Goal: Use online tool/utility: Utilize a website feature to perform a specific function

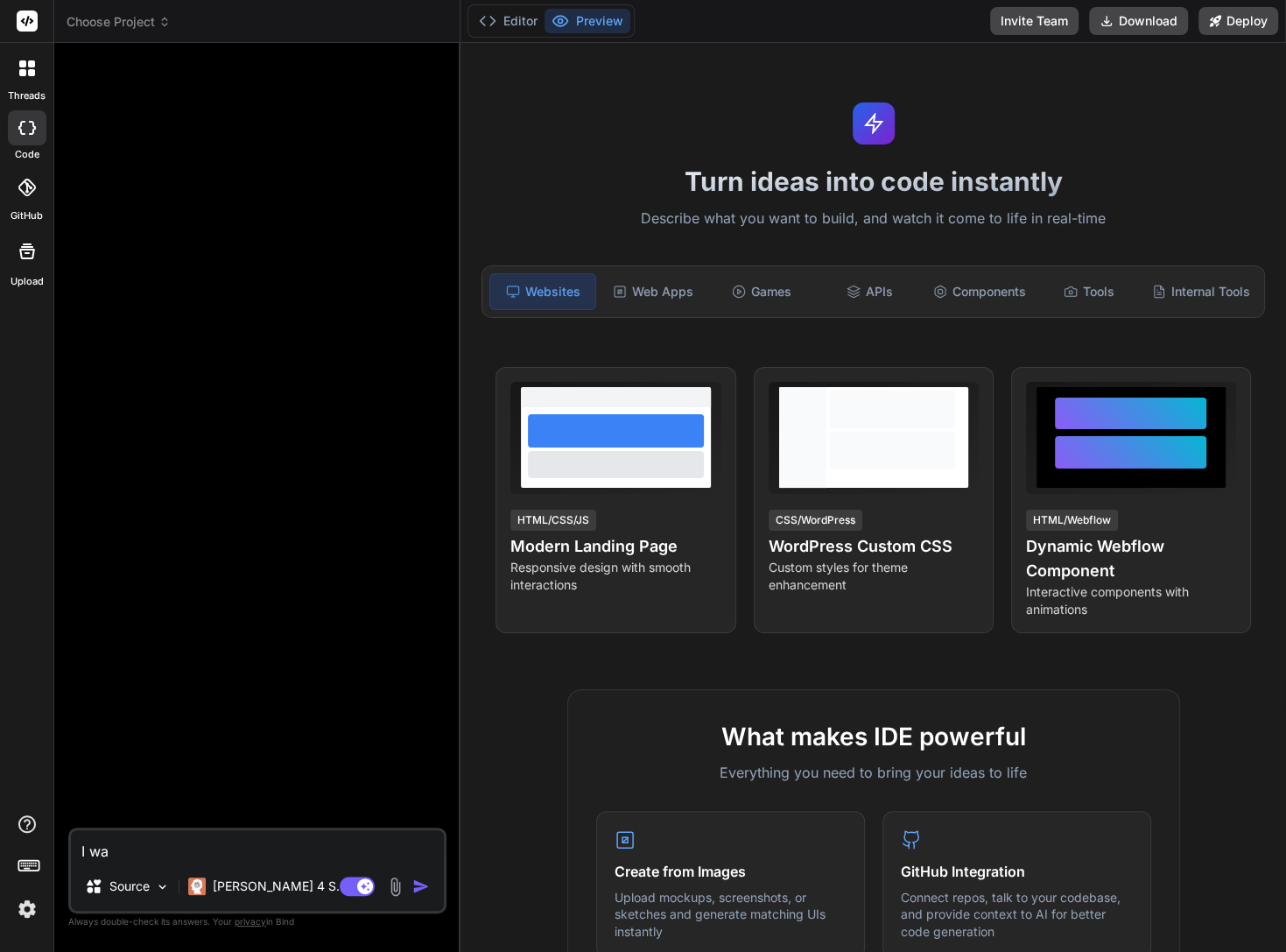
click at [116, 848] on textarea "I wa" at bounding box center [257, 846] width 373 height 32
click at [20, 66] on icon at bounding box center [23, 64] width 7 height 7
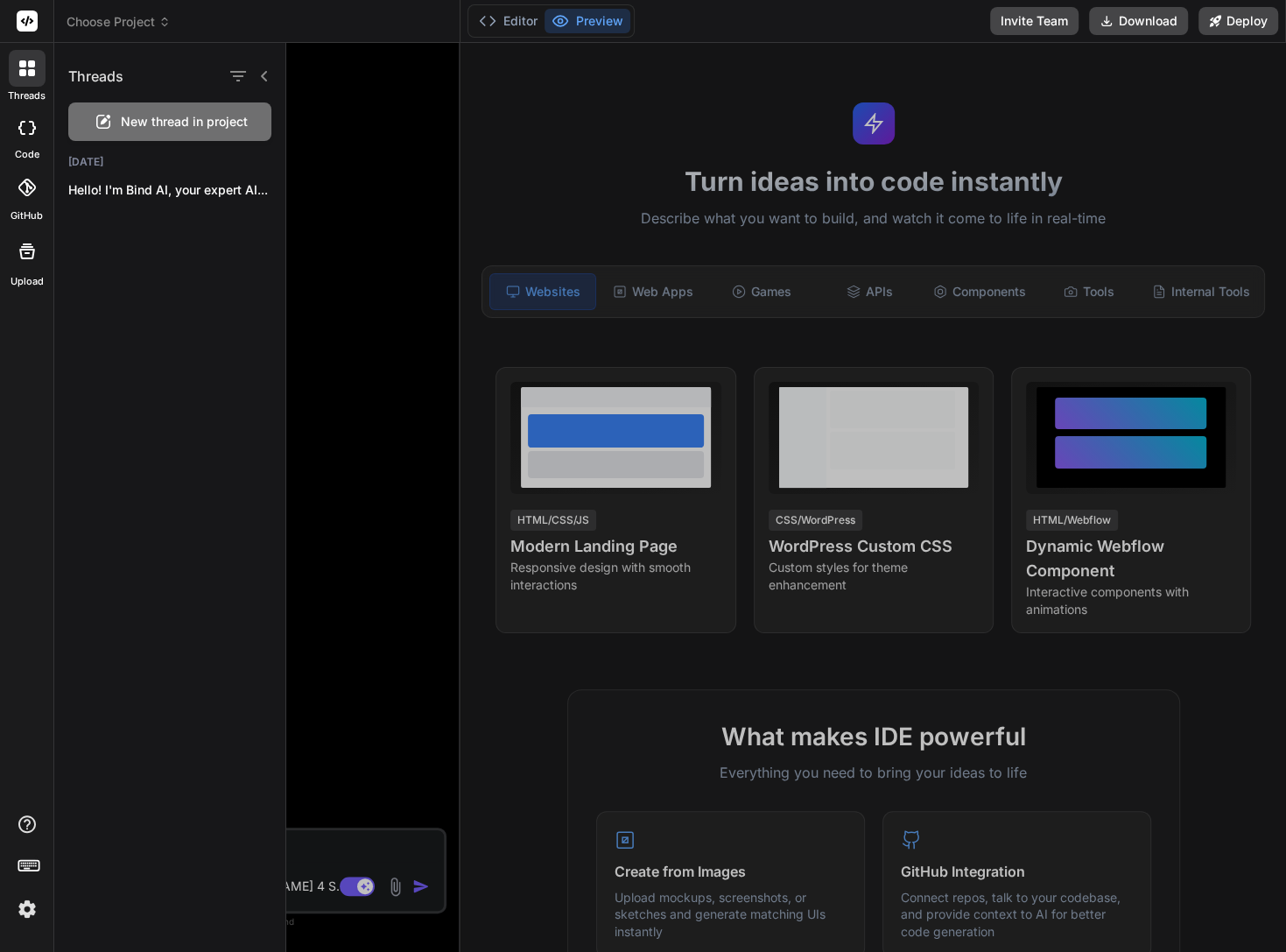
click at [27, 19] on rect at bounding box center [27, 21] width 21 height 21
click at [120, 695] on div "Threads New thread in project [DATE] Hello! I'm Bind AI, your expert AI..." at bounding box center [170, 498] width 232 height 909
click at [430, 344] on div at bounding box center [786, 498] width 1000 height 909
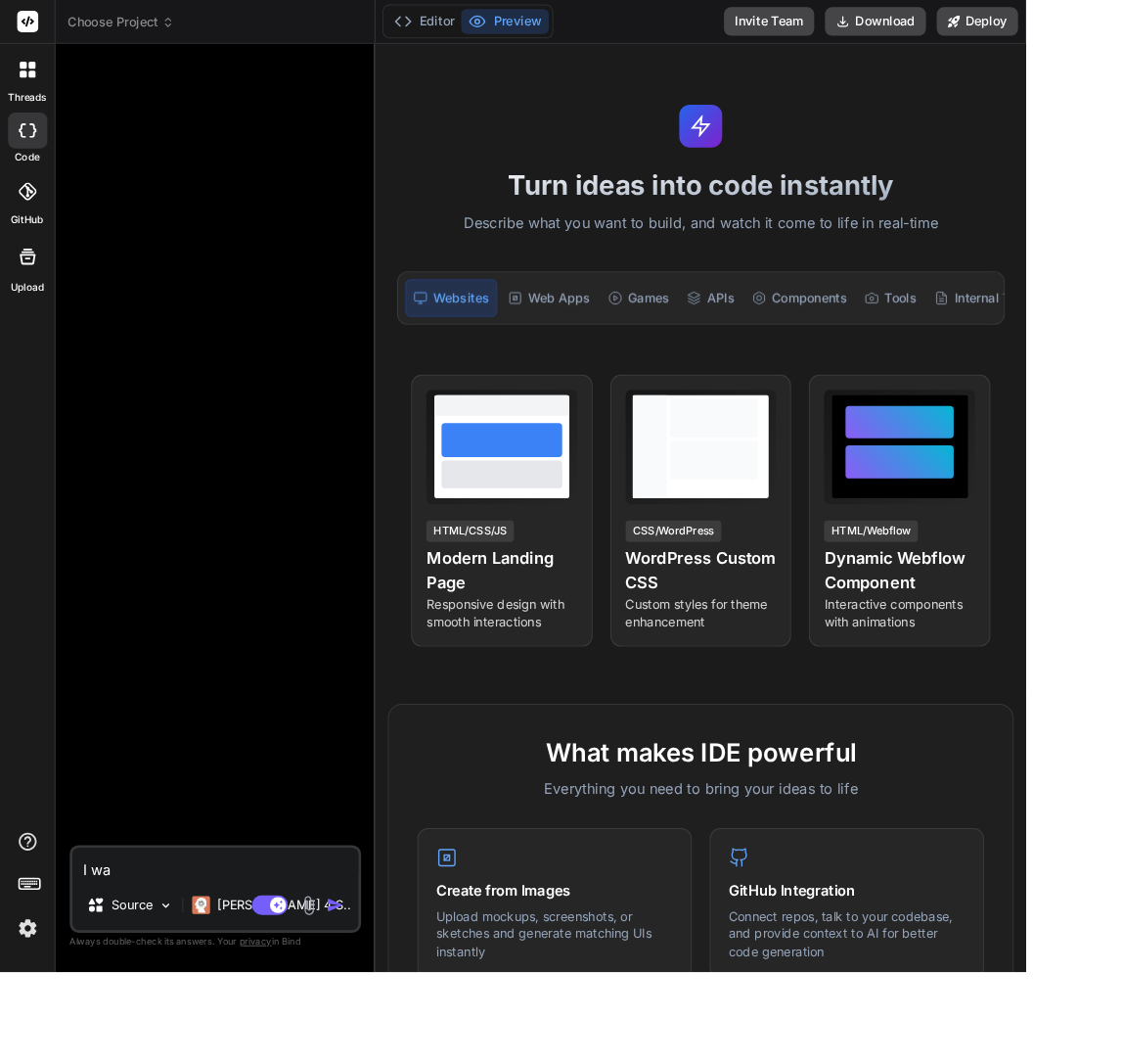
type textarea "x"
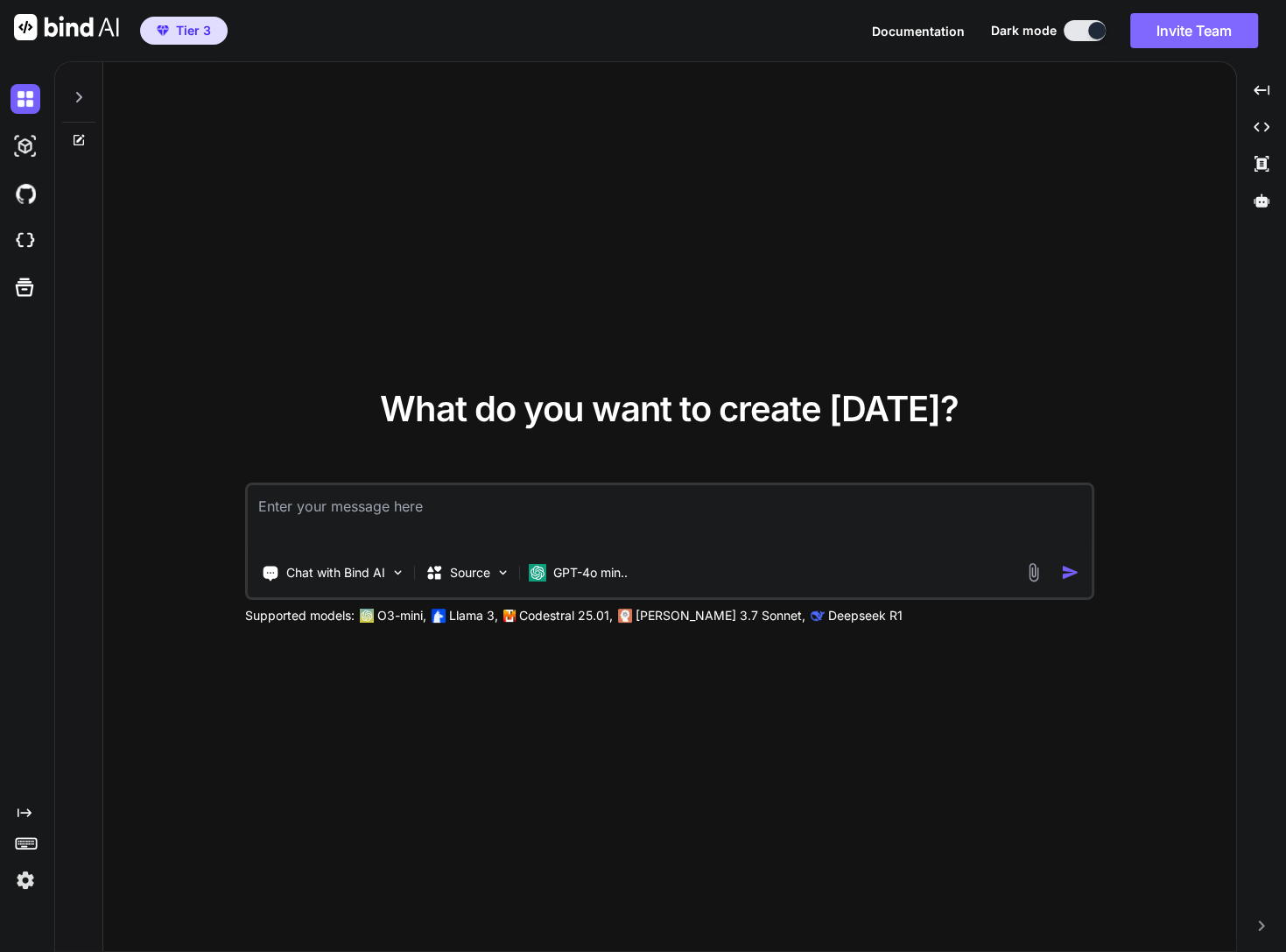
type textarea "x"
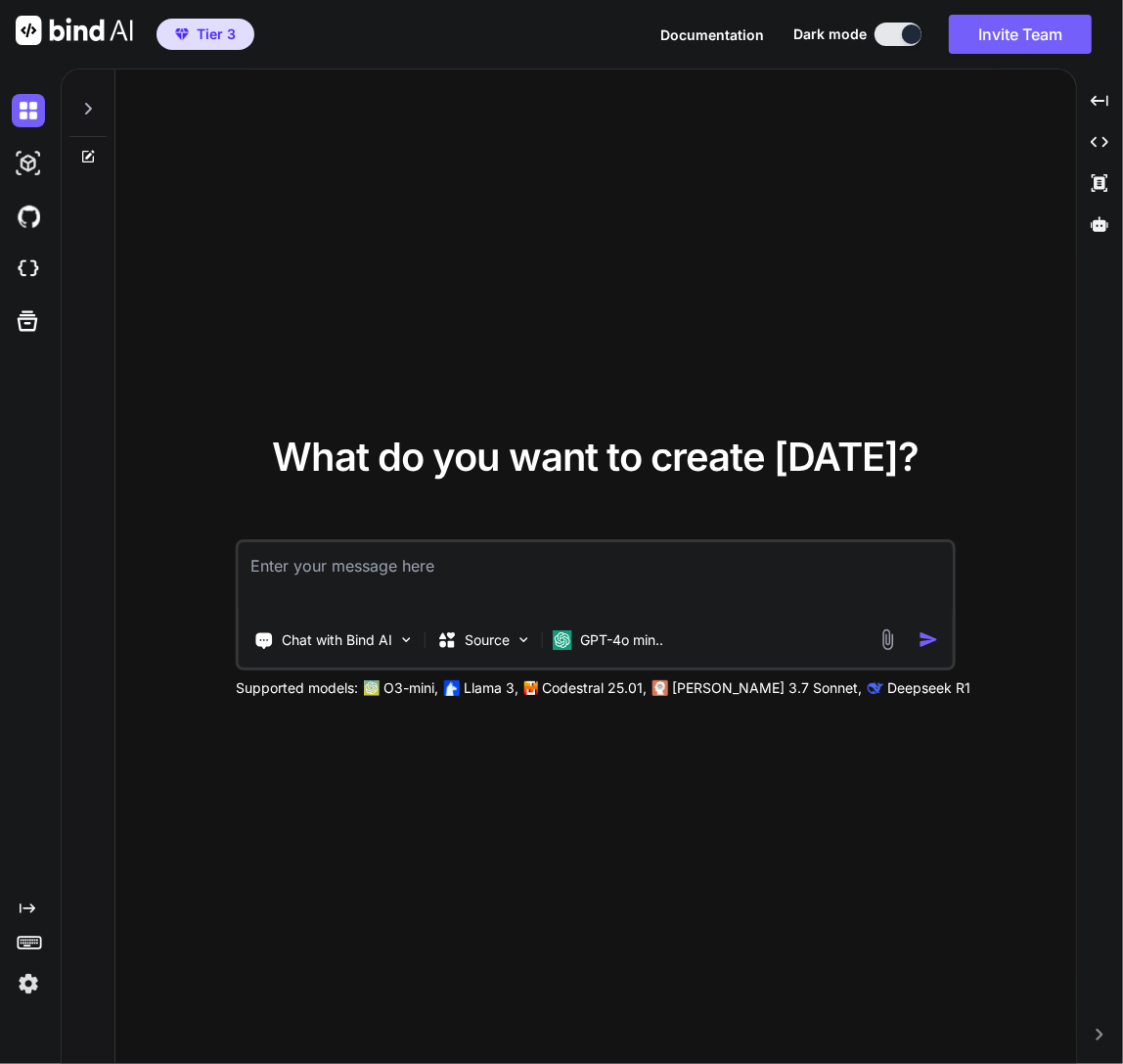
type textarea "x"
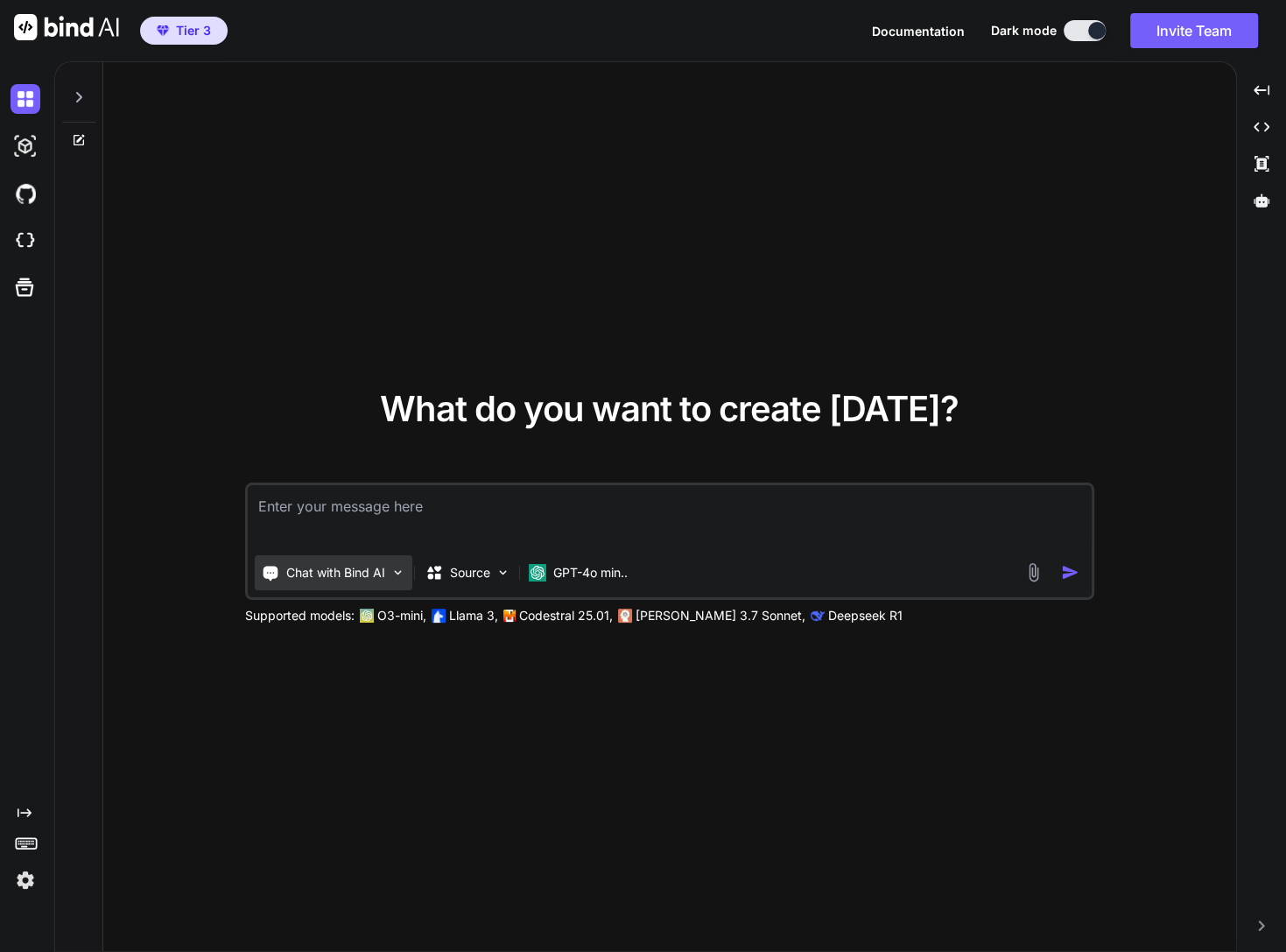
click at [366, 582] on div "Chat with Bind AI" at bounding box center [333, 573] width 157 height 35
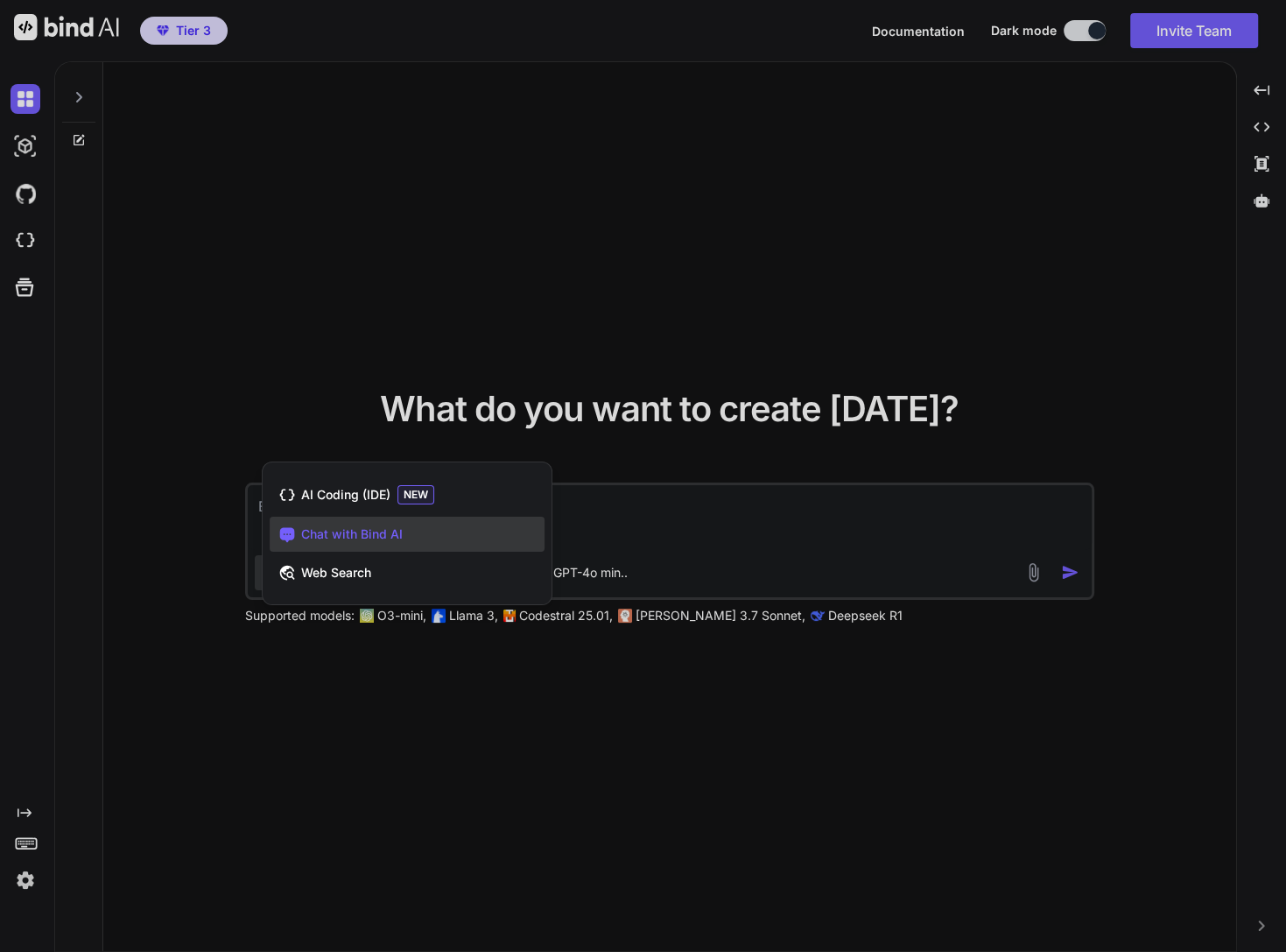
click at [613, 512] on div at bounding box center [643, 476] width 1286 height 952
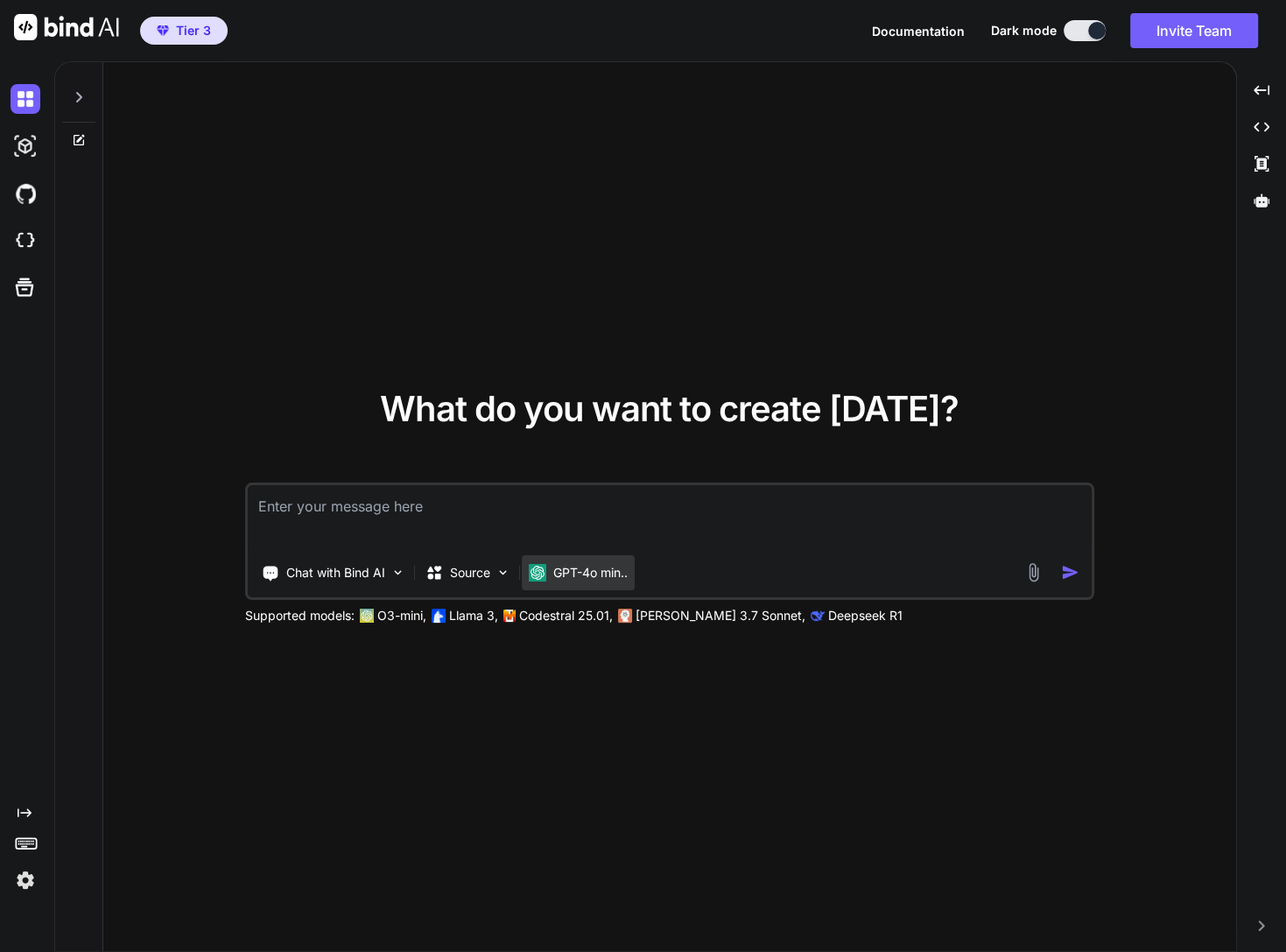
click at [543, 576] on img at bounding box center [537, 573] width 18 height 18
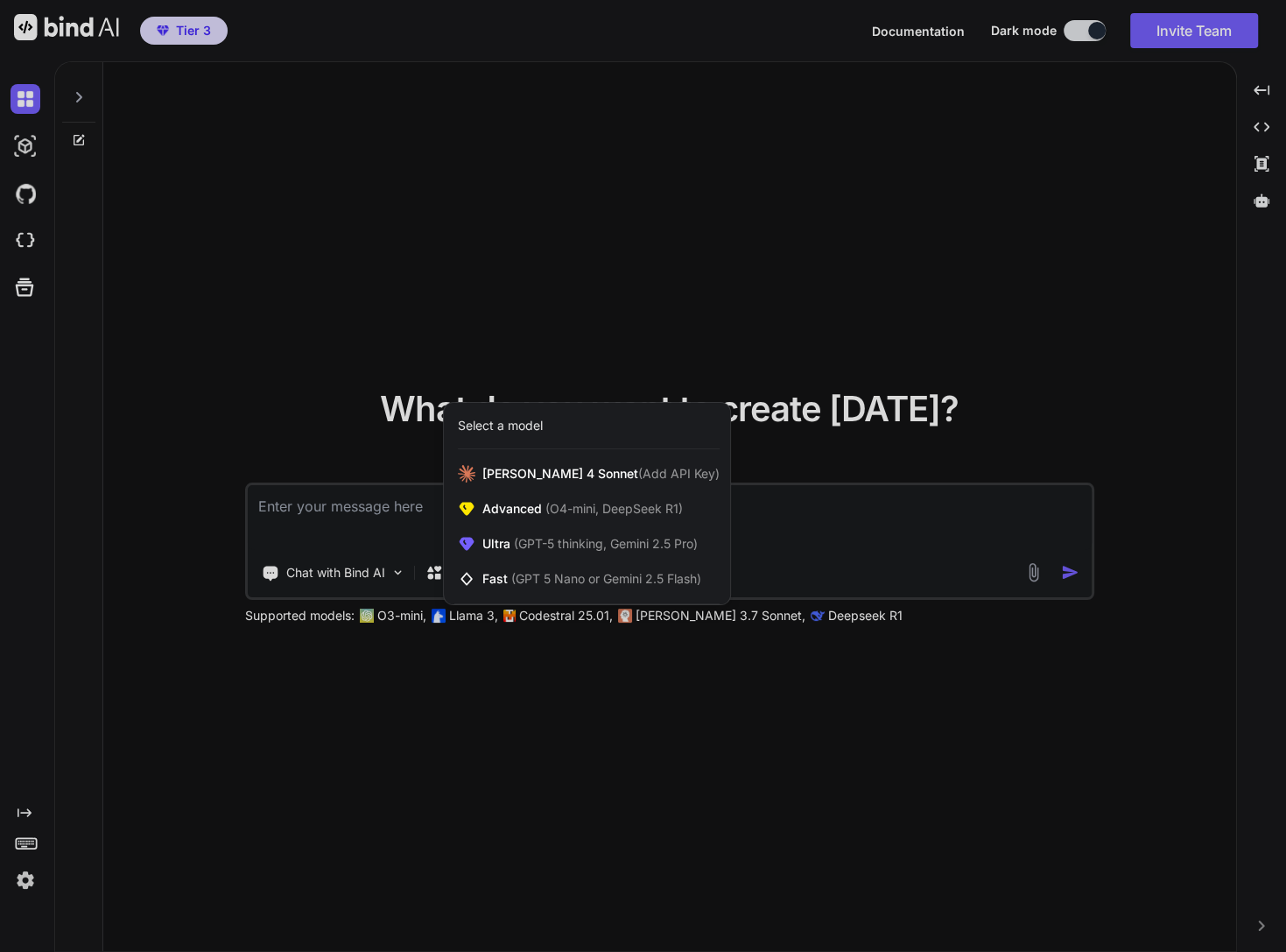
click at [348, 566] on div at bounding box center [643, 476] width 1286 height 952
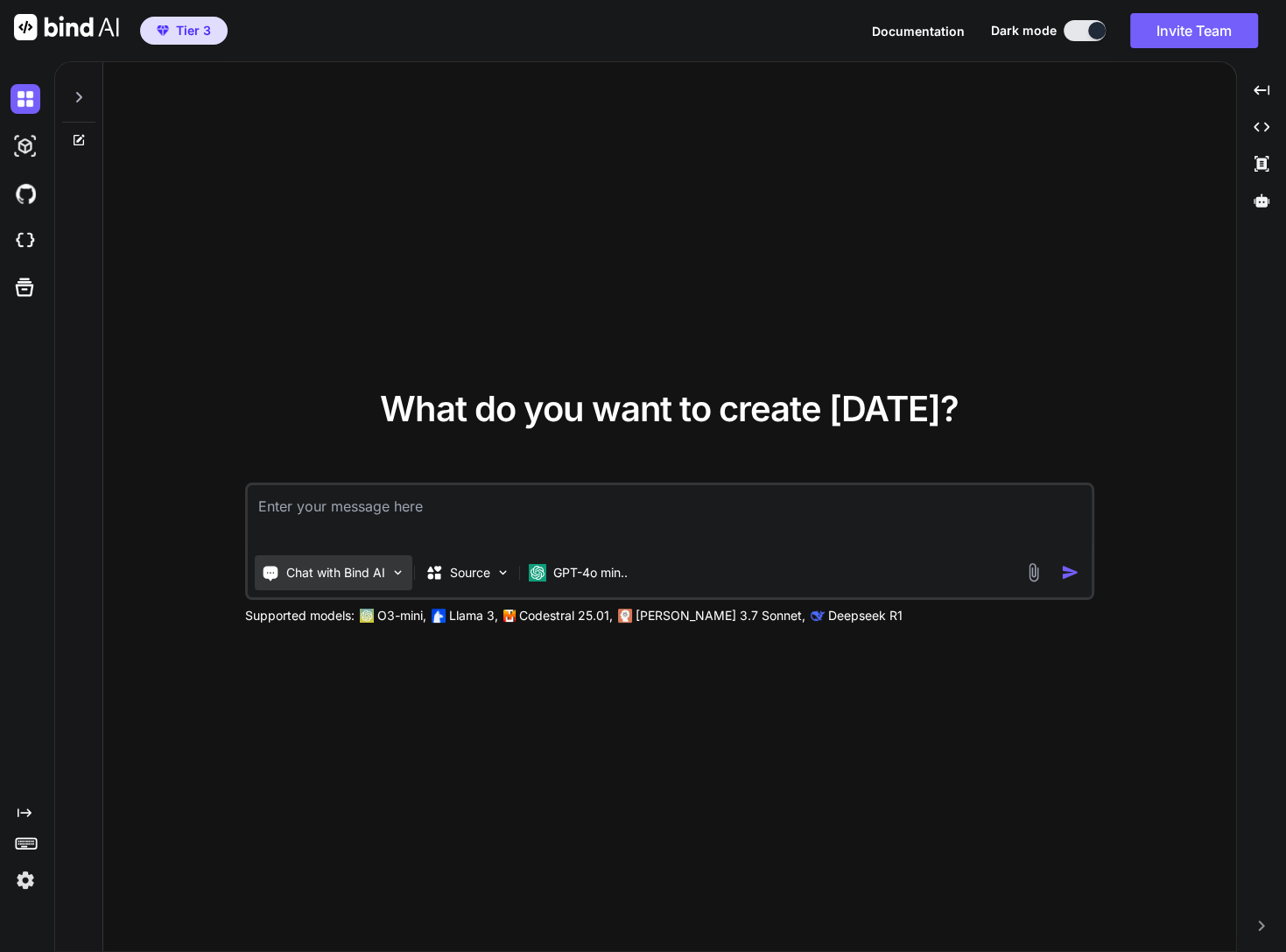
click at [342, 575] on p "Chat with Bind AI" at bounding box center [336, 573] width 99 height 18
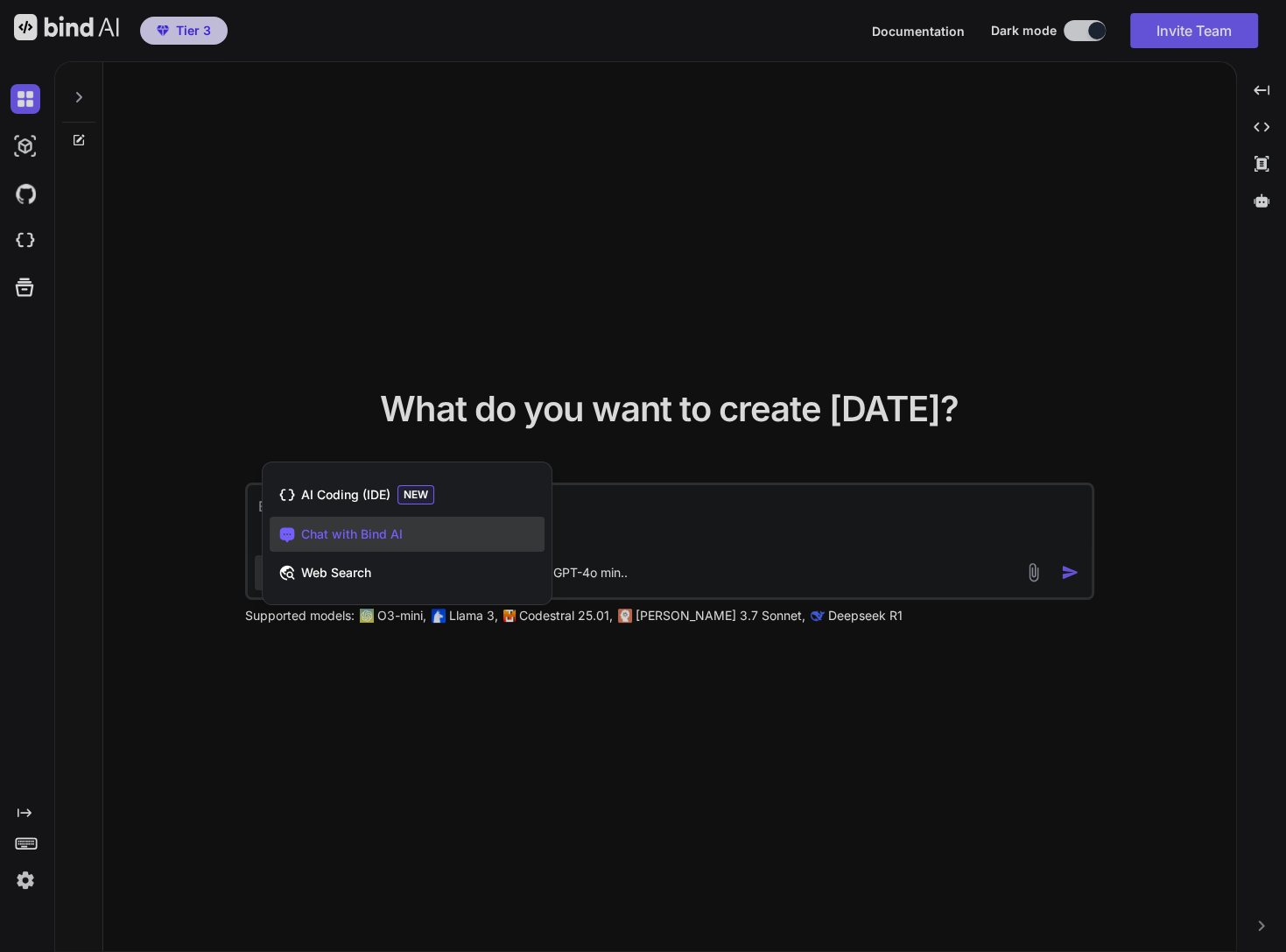
click at [686, 534] on div at bounding box center [643, 476] width 1286 height 952
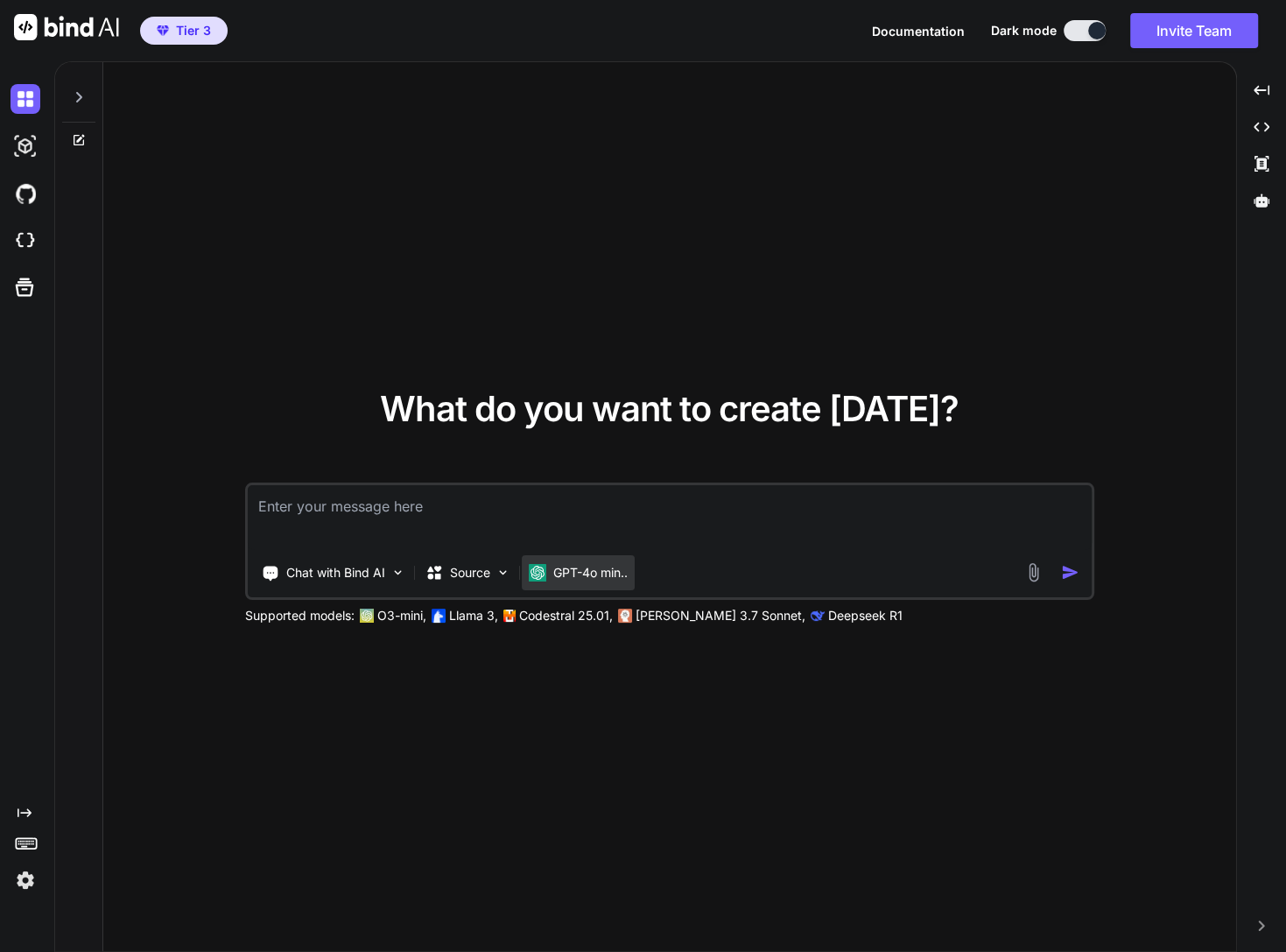
click at [583, 564] on p "GPT-4o min.." at bounding box center [590, 573] width 74 height 18
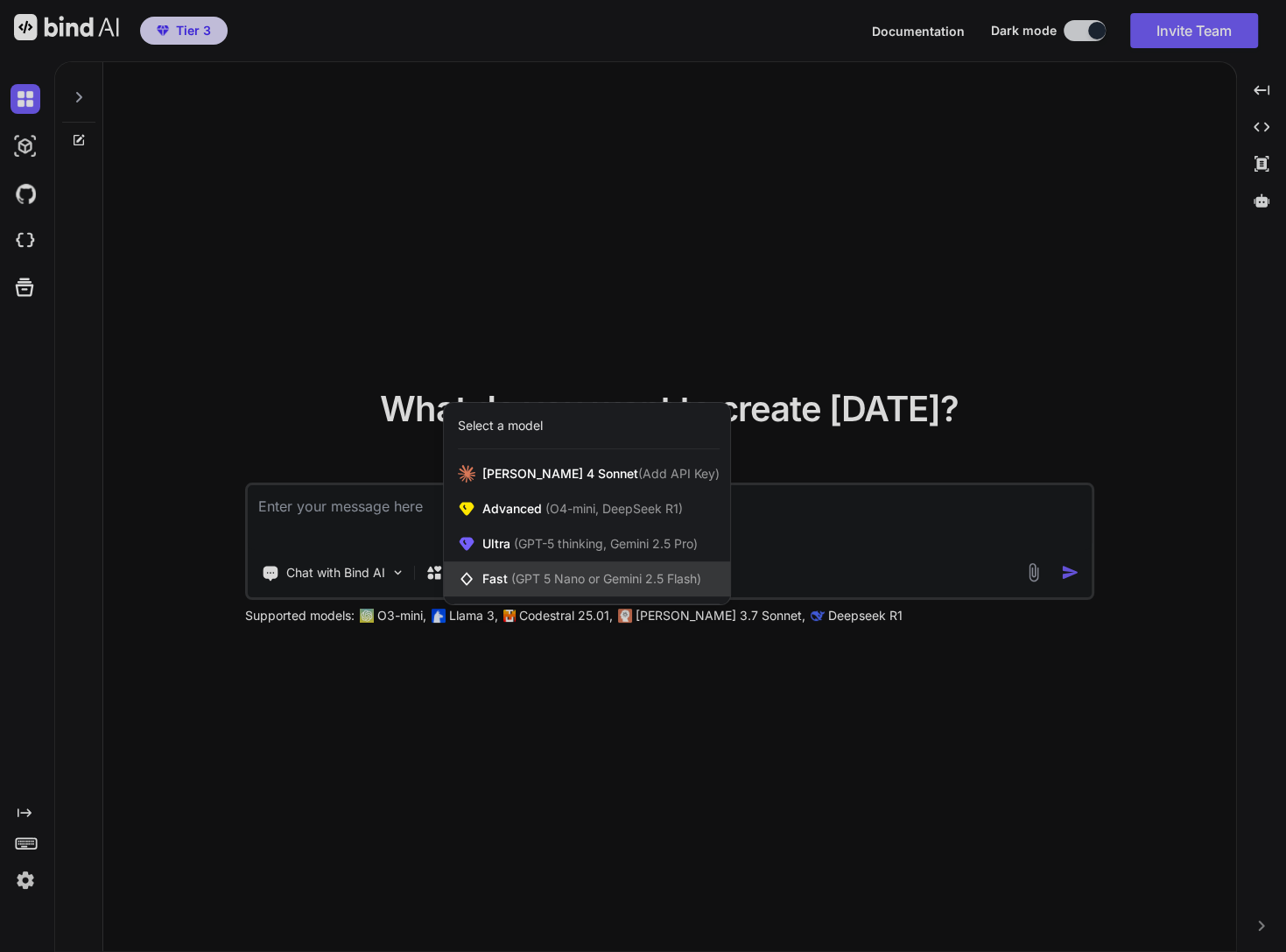
click at [544, 576] on span "(GPT 5 Nano or Gemini 2.5 Flash)" at bounding box center [605, 578] width 190 height 15
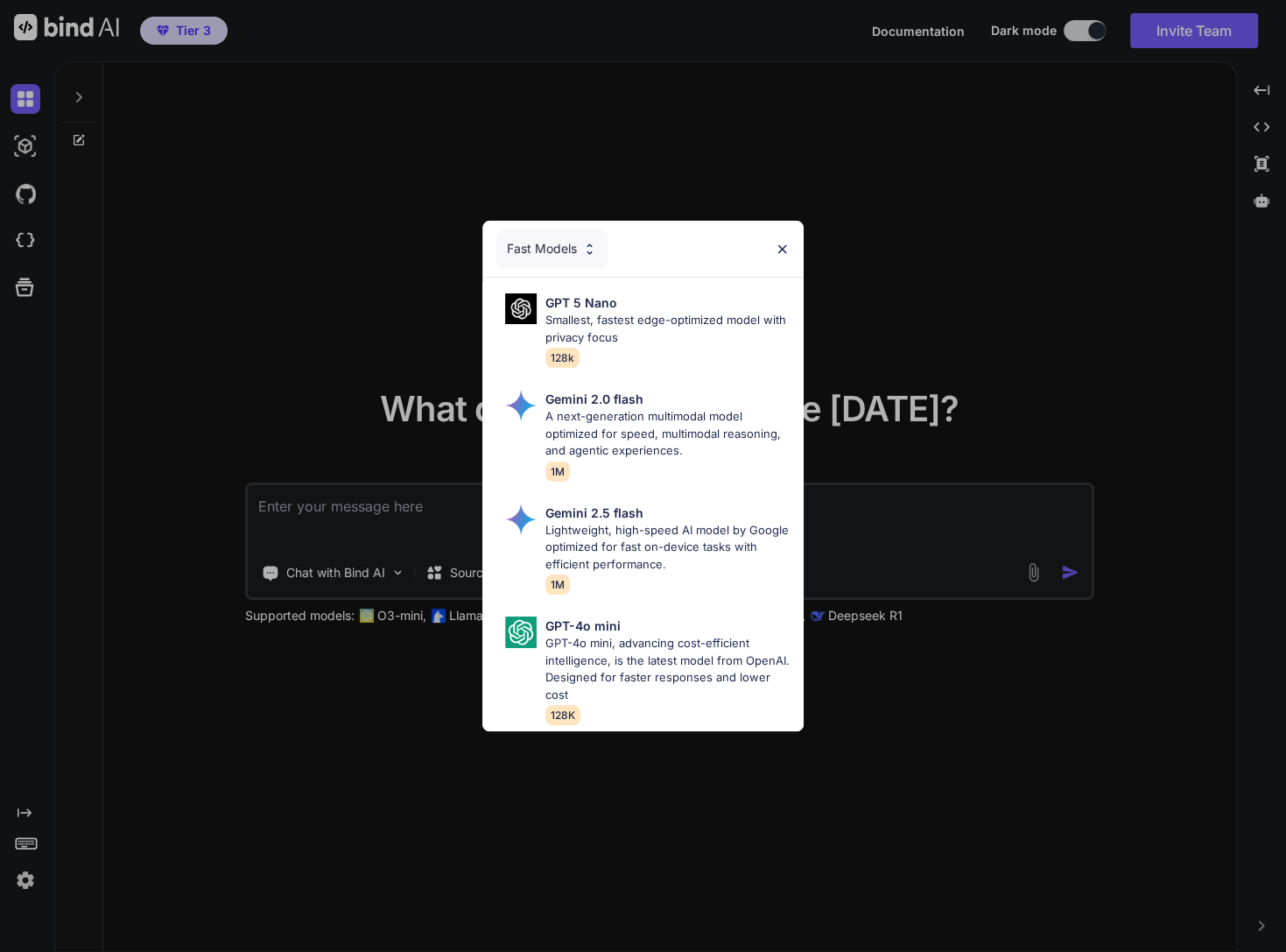
click at [780, 241] on img at bounding box center [782, 248] width 15 height 15
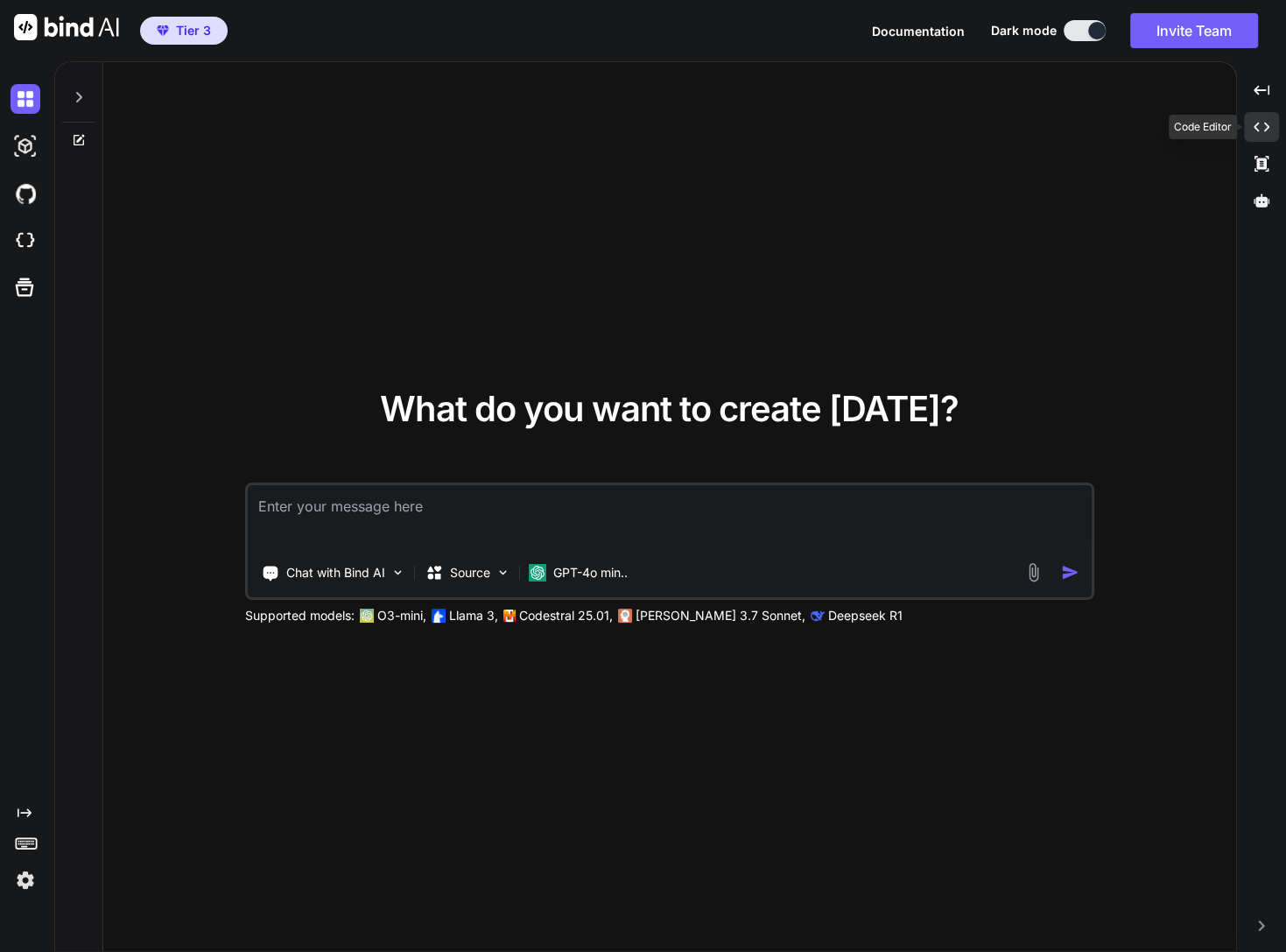
click at [1004, 130] on icon "Created with Pixso." at bounding box center [1261, 127] width 16 height 16
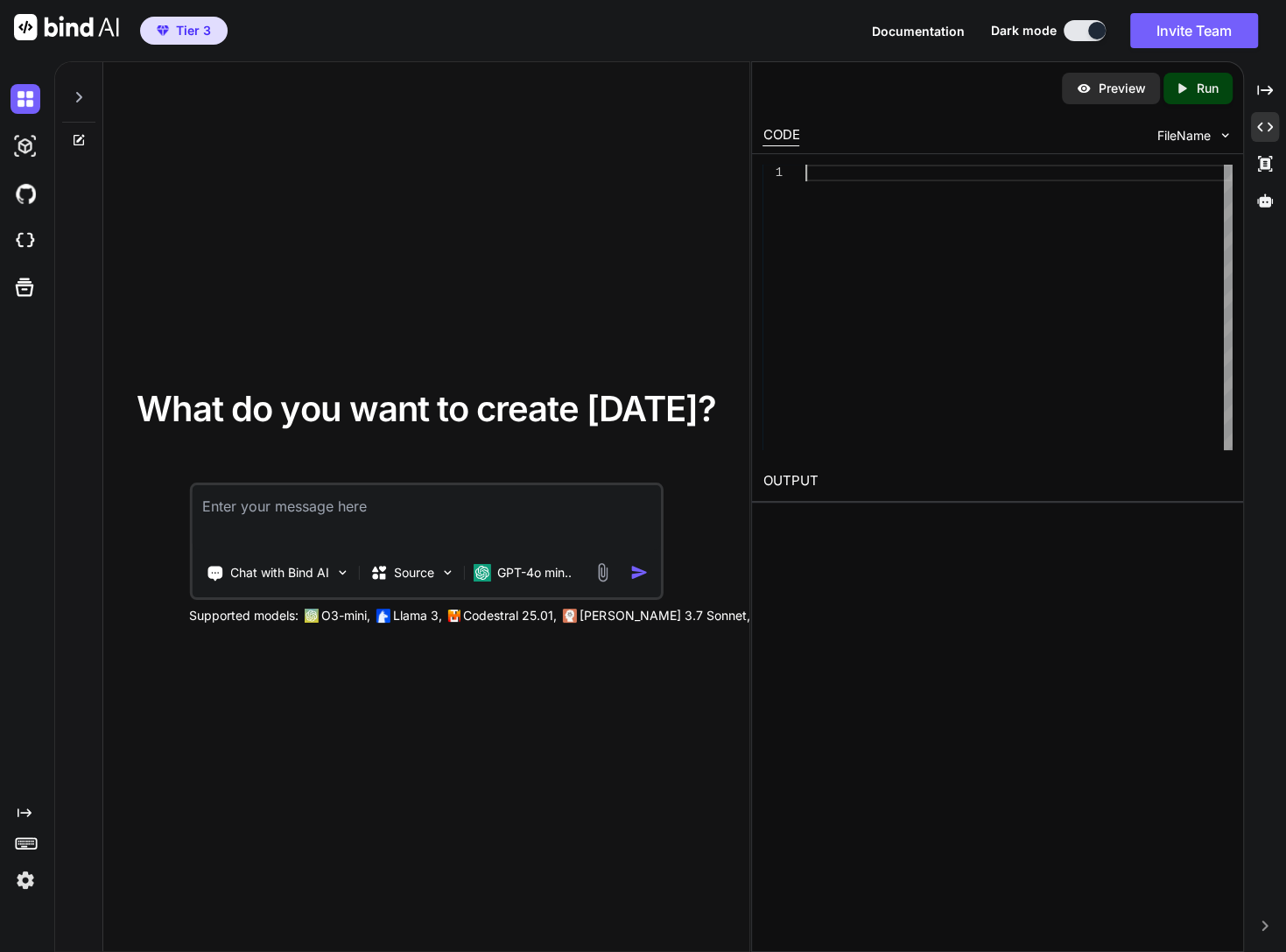
click at [924, 164] on div at bounding box center [1018, 307] width 426 height 286
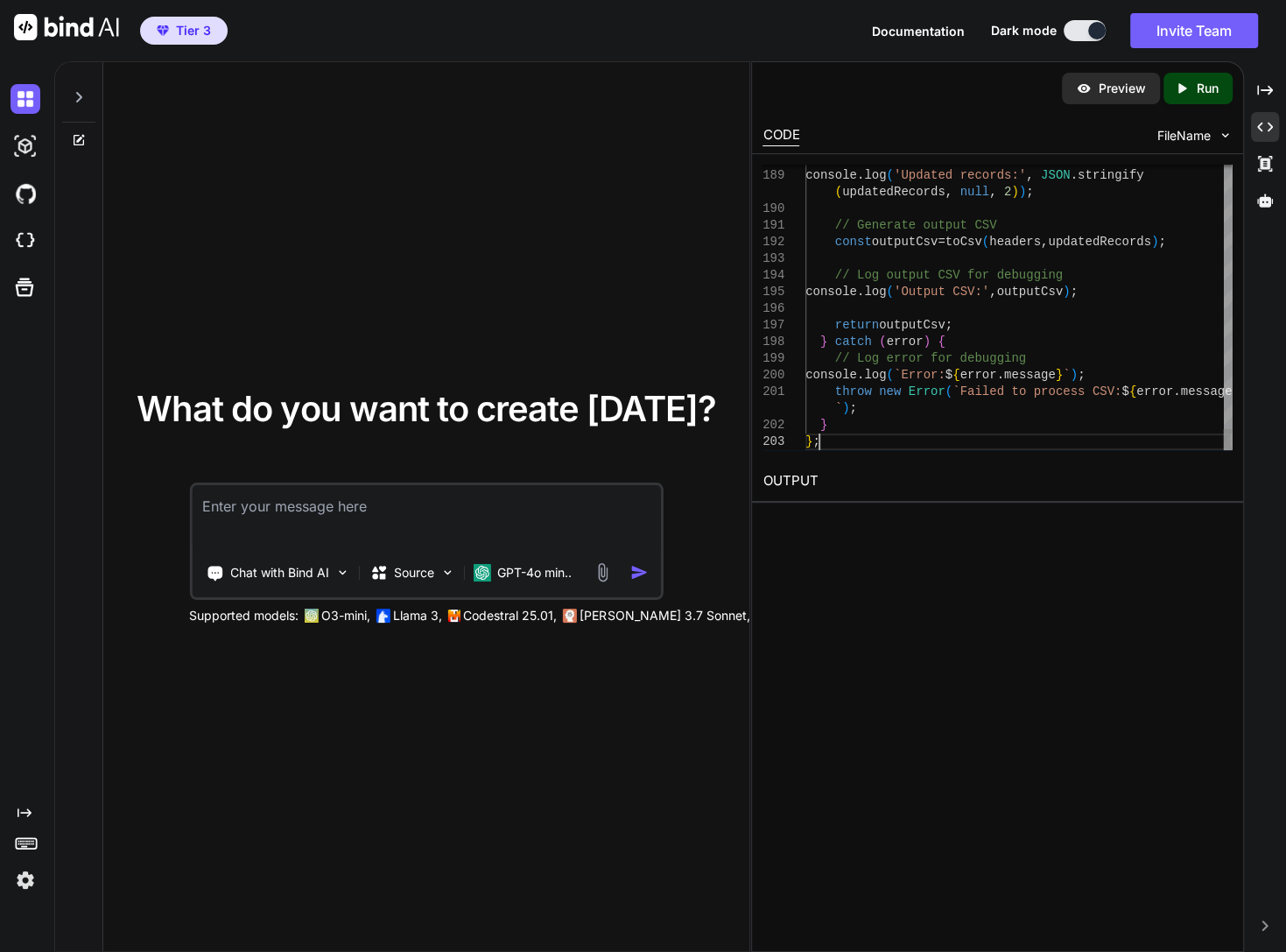
type textarea "};"
click at [1004, 89] on p "Run" at bounding box center [1207, 88] width 22 height 18
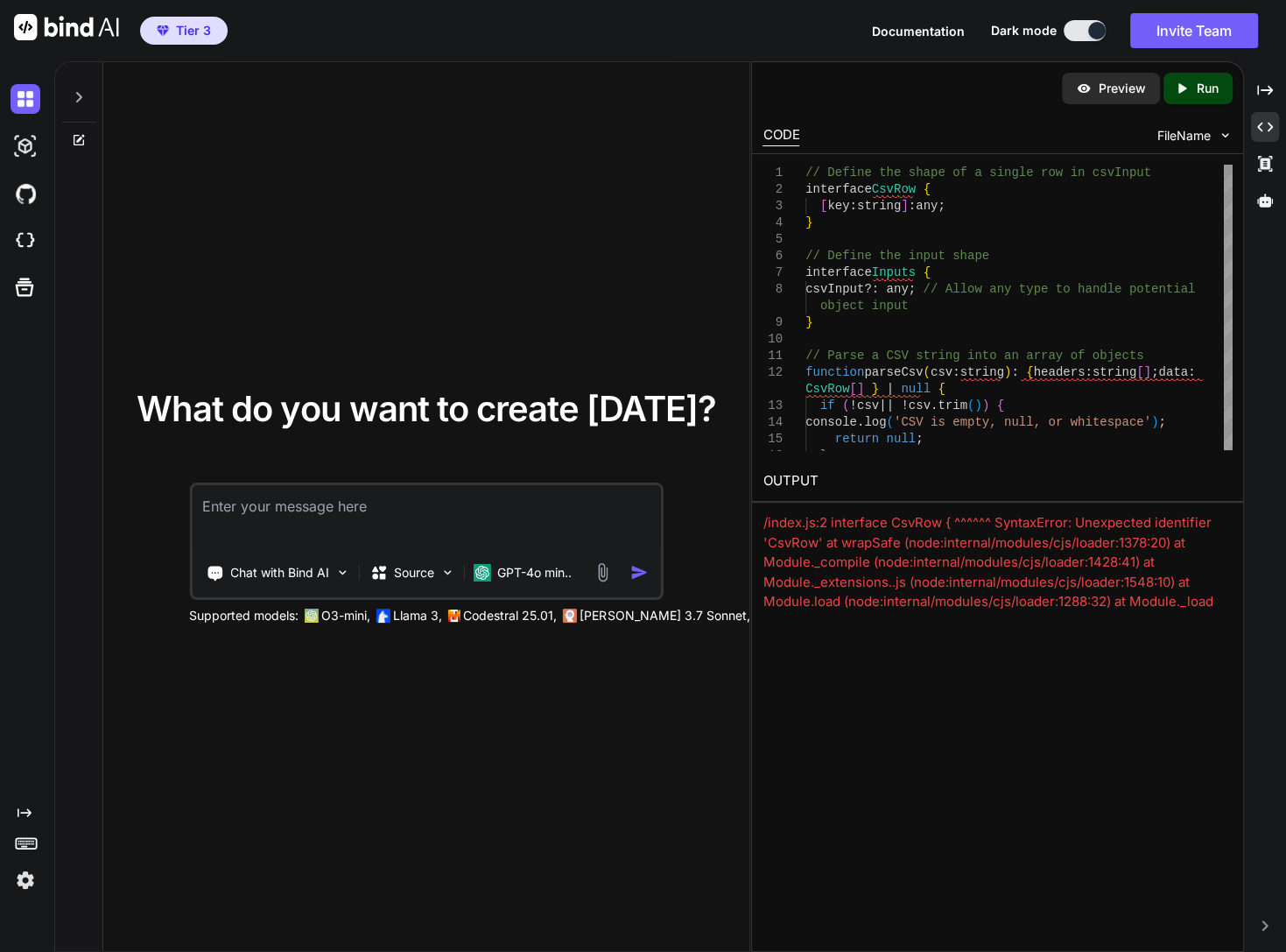
click at [517, 499] on textarea at bounding box center [426, 517] width 468 height 65
click at [597, 574] on img at bounding box center [603, 572] width 20 height 20
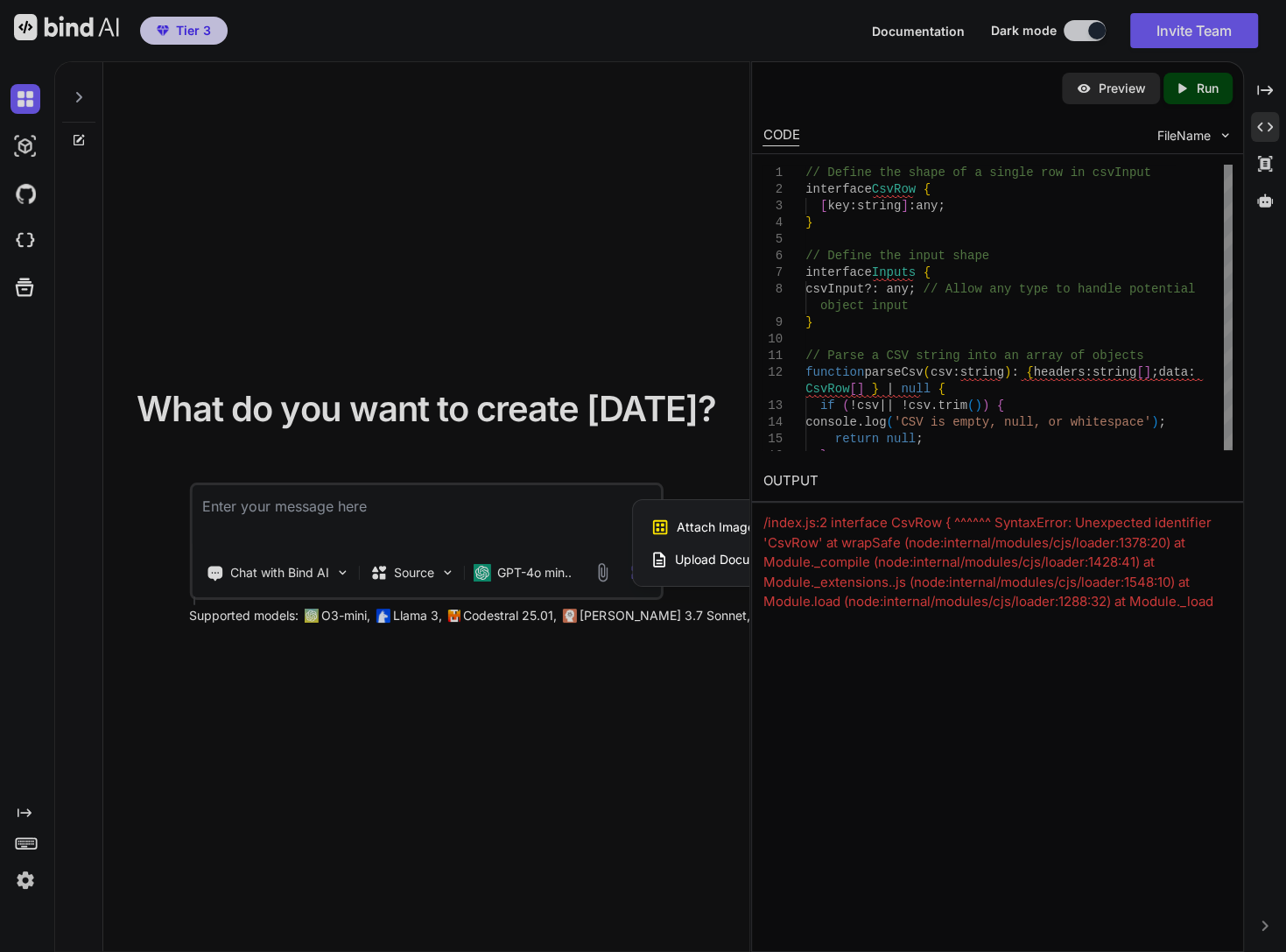
click at [711, 468] on div at bounding box center [643, 476] width 1286 height 952
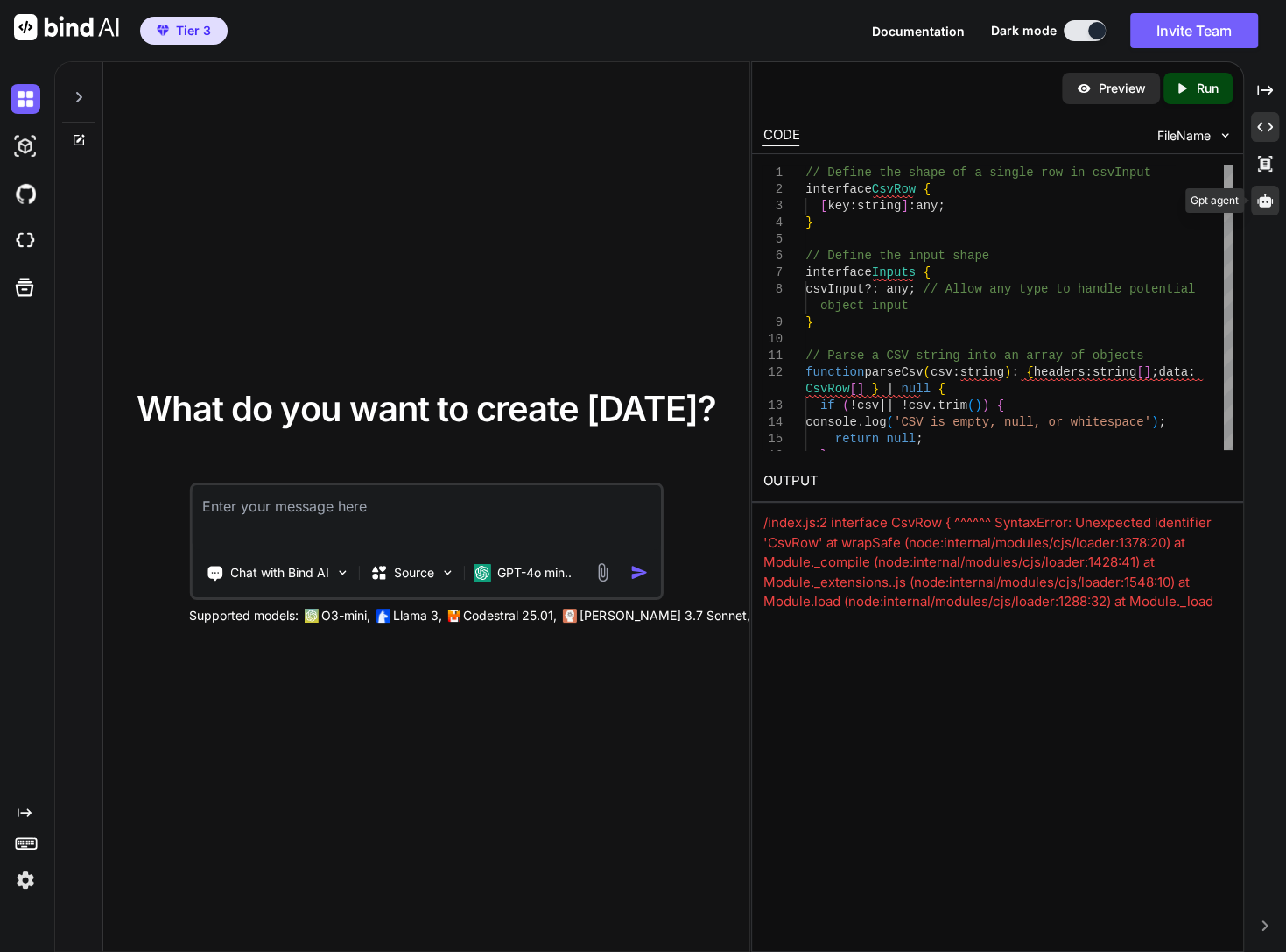
click at [1004, 187] on div at bounding box center [1265, 201] width 28 height 30
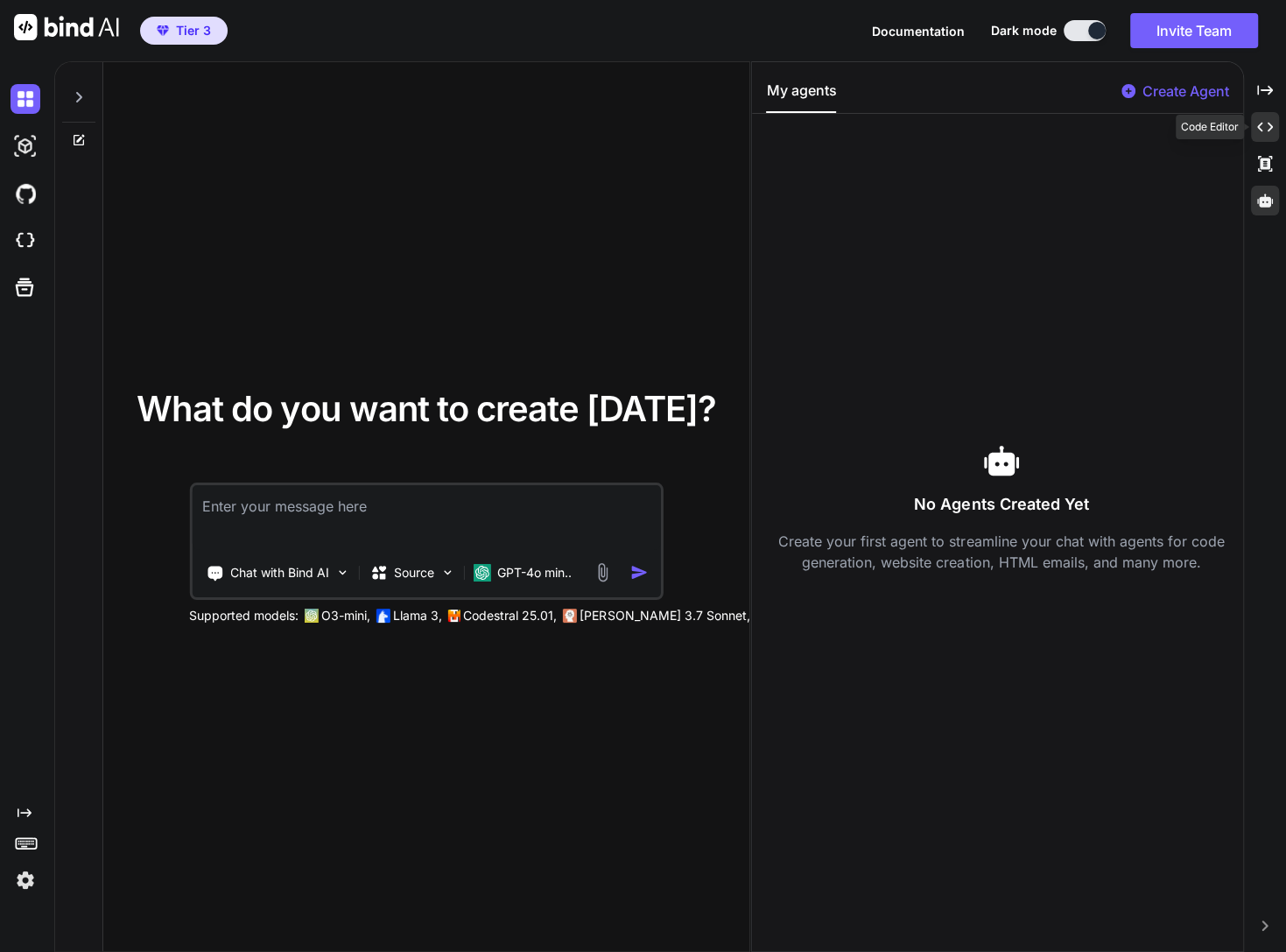
click at [1004, 133] on icon "Created with Pixso." at bounding box center [1265, 127] width 16 height 16
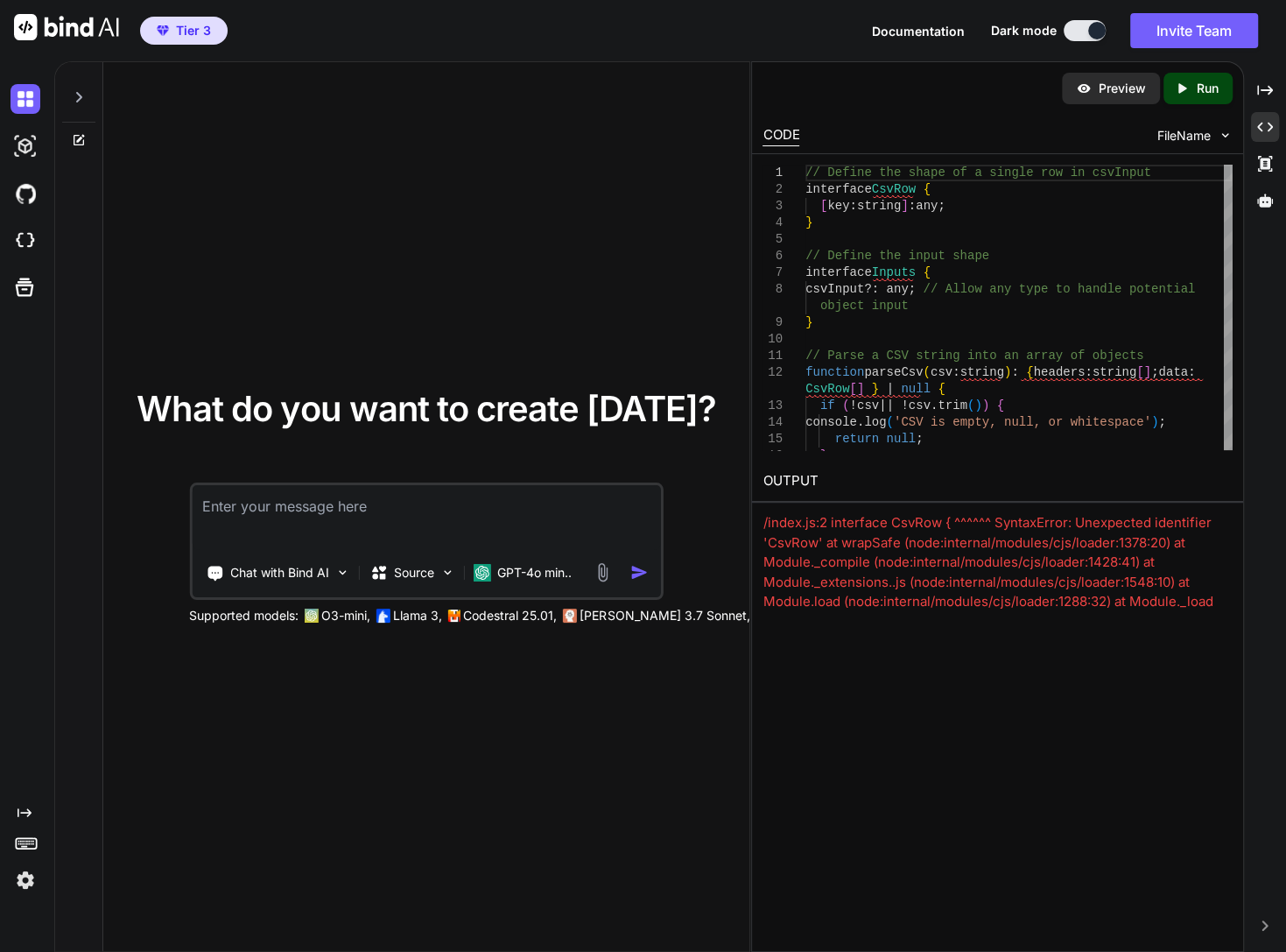
click at [1004, 132] on span "FileName" at bounding box center [1183, 136] width 53 height 18
click at [1004, 138] on img at bounding box center [1225, 135] width 15 height 15
click at [1004, 133] on img at bounding box center [1225, 135] width 15 height 15
click at [1004, 136] on span "FileName" at bounding box center [1183, 136] width 53 height 18
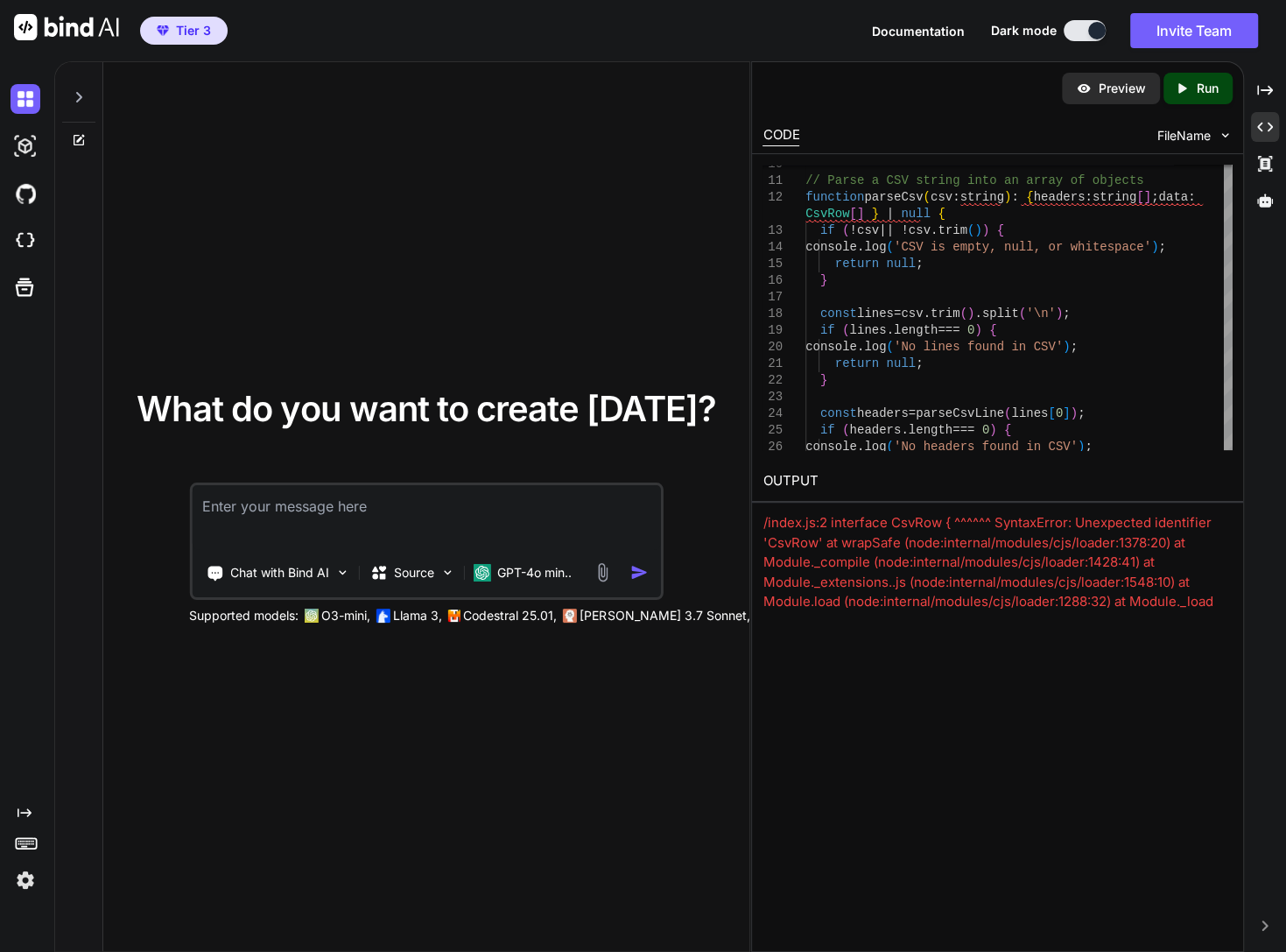
click at [1004, 133] on span "FileName" at bounding box center [1183, 136] width 53 height 18
click at [29, 150] on img at bounding box center [26, 147] width 30 height 30
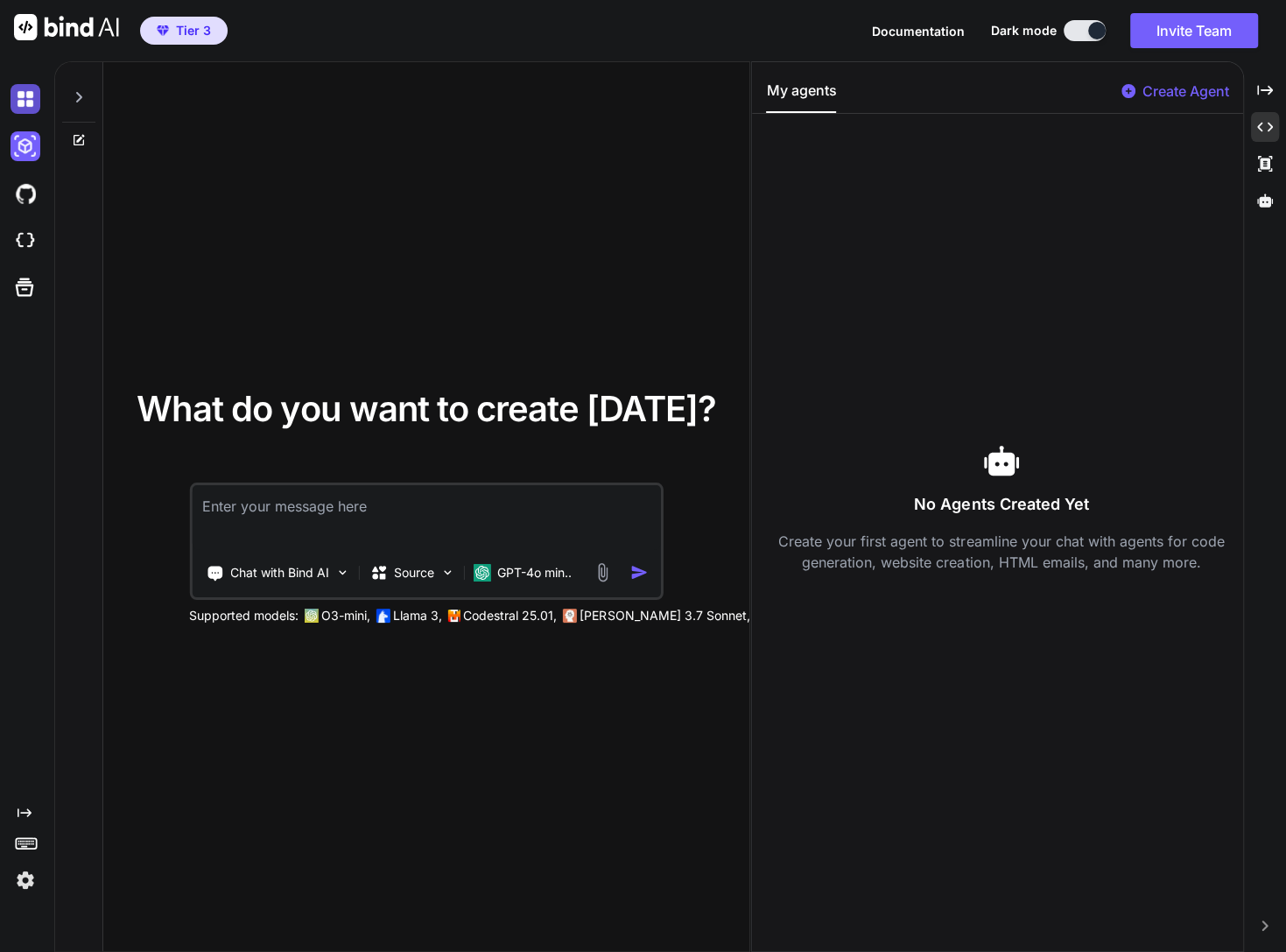
click at [14, 101] on img at bounding box center [26, 99] width 30 height 30
